Goal: Navigation & Orientation: Find specific page/section

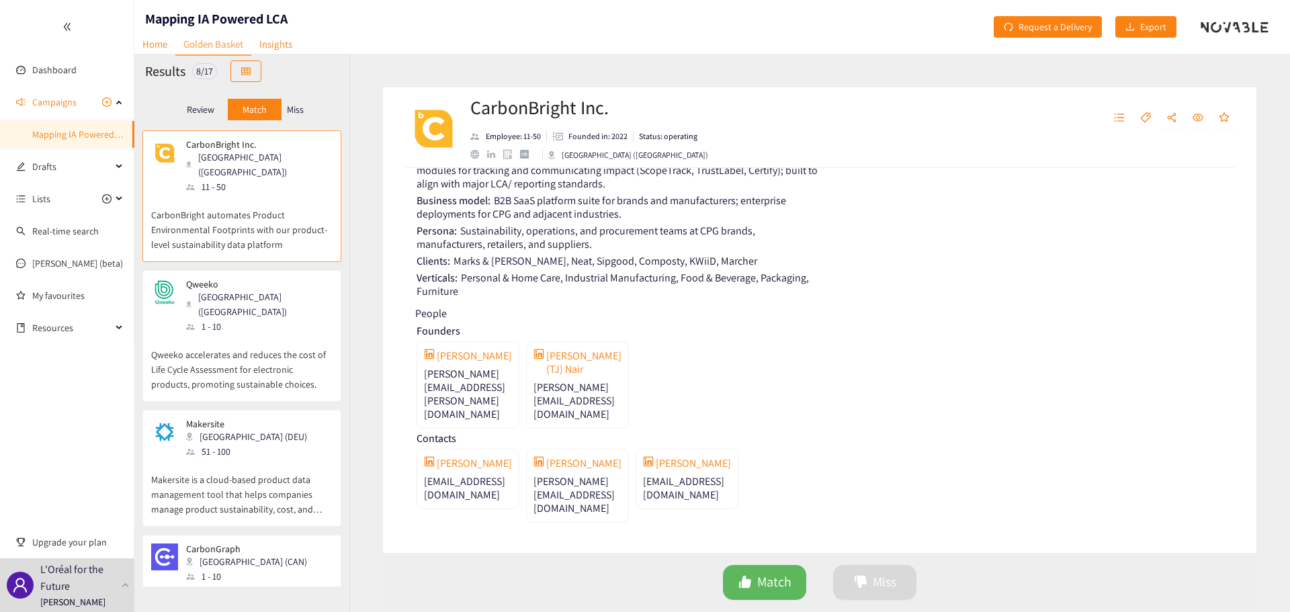
scroll to position [909, 0]
click at [240, 334] on p "Qweeko accelerates and reduces the cost of Life Cycle Assessment for electronic…" at bounding box center [241, 363] width 181 height 58
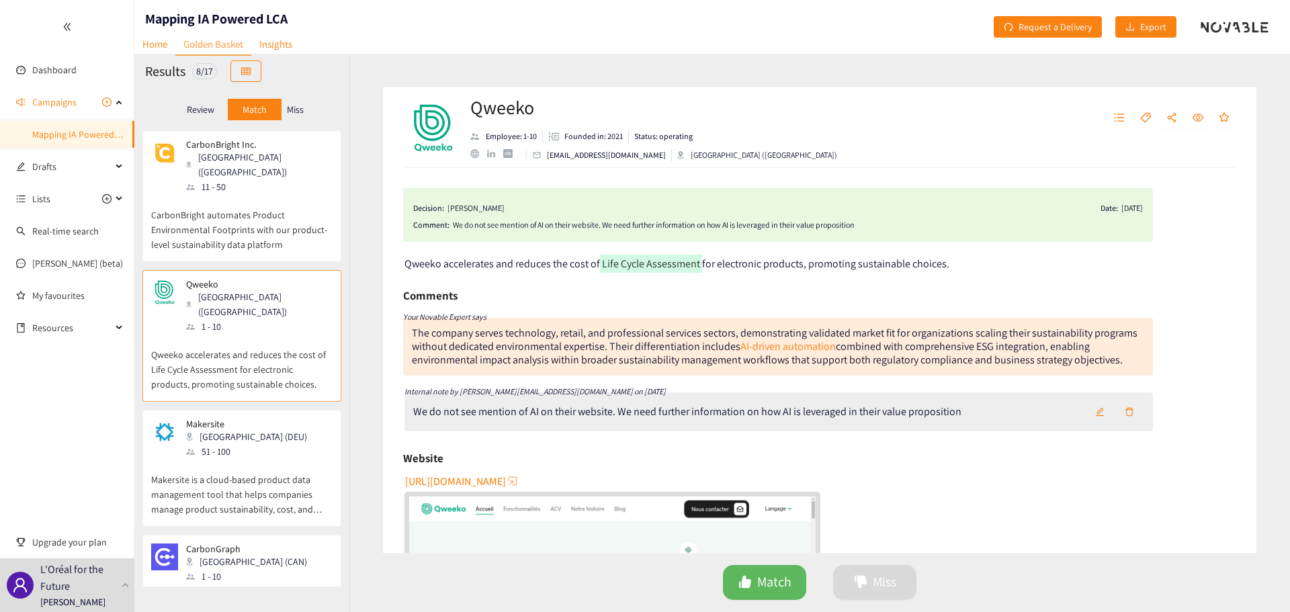
click at [201, 199] on p "CarbonBright automates Product Environmental Footprints with our product-level …" at bounding box center [241, 223] width 181 height 58
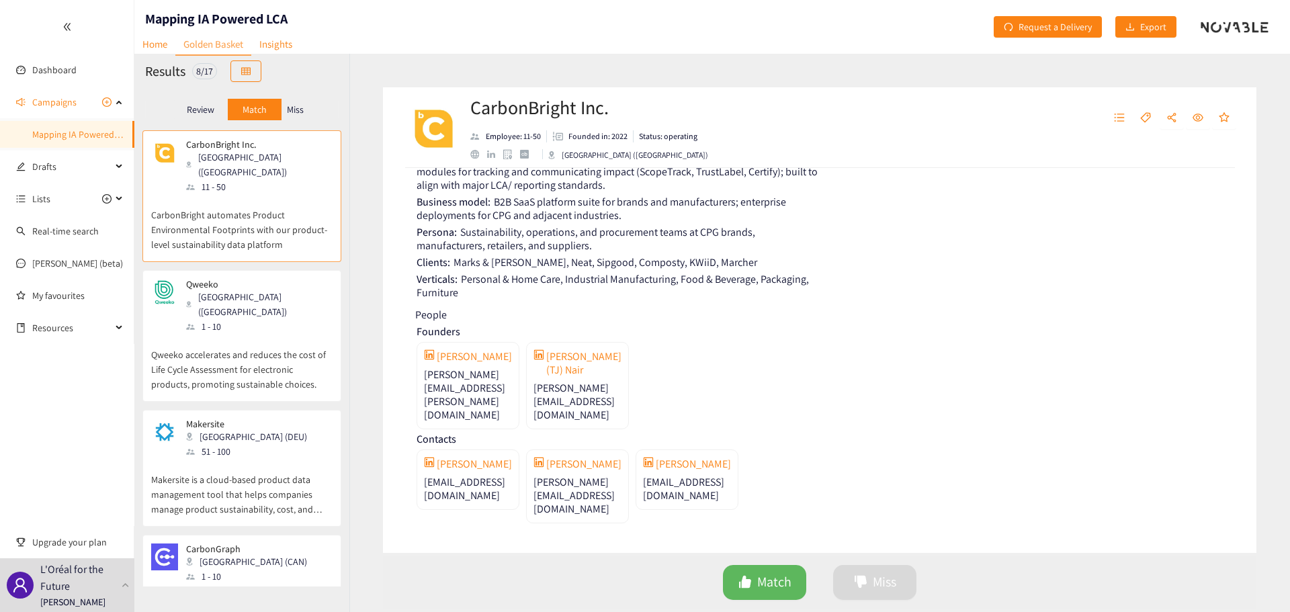
scroll to position [979, 0]
click at [55, 76] on link "Dashboard" at bounding box center [54, 70] width 44 height 12
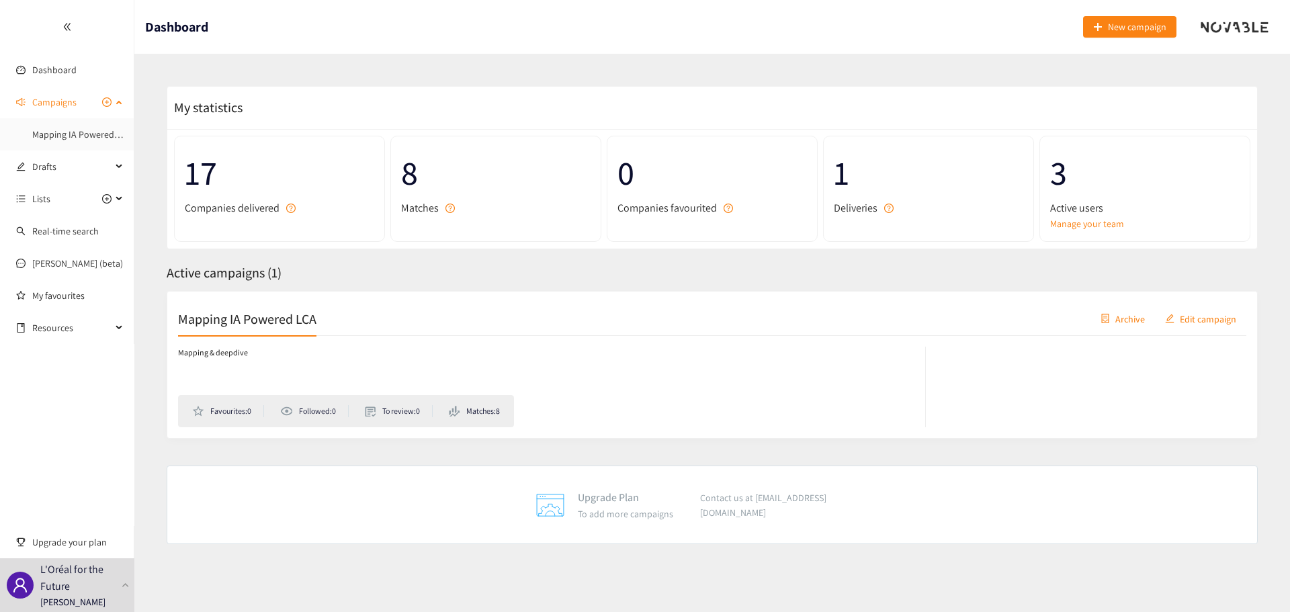
click at [54, 99] on span "Campaigns" at bounding box center [54, 102] width 44 height 27
click at [52, 130] on span "Drafts" at bounding box center [71, 134] width 79 height 27
click at [50, 96] on span "Campaigns" at bounding box center [54, 102] width 44 height 27
